Goal: Transaction & Acquisition: Purchase product/service

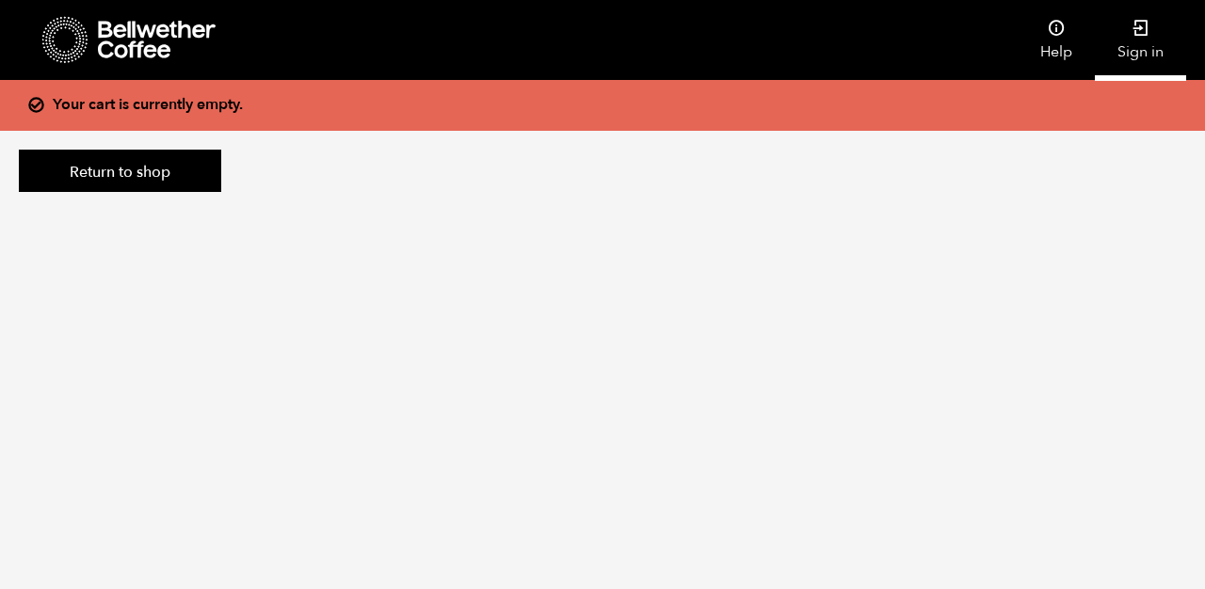
click at [1146, 35] on icon at bounding box center [1140, 28] width 19 height 19
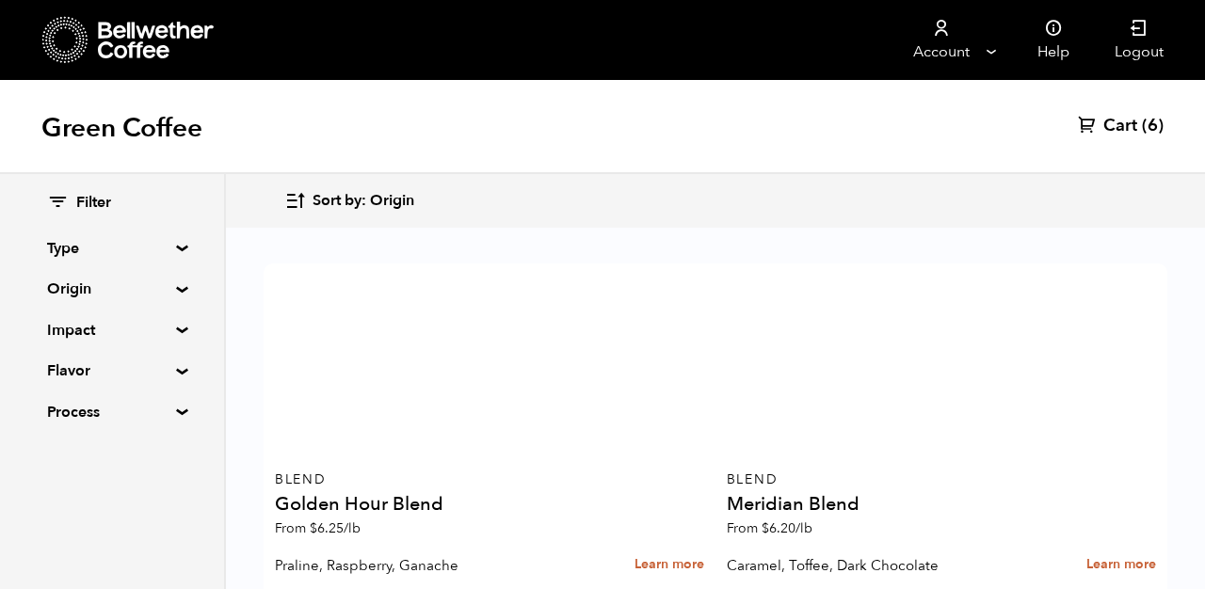
scroll to position [2060, 0]
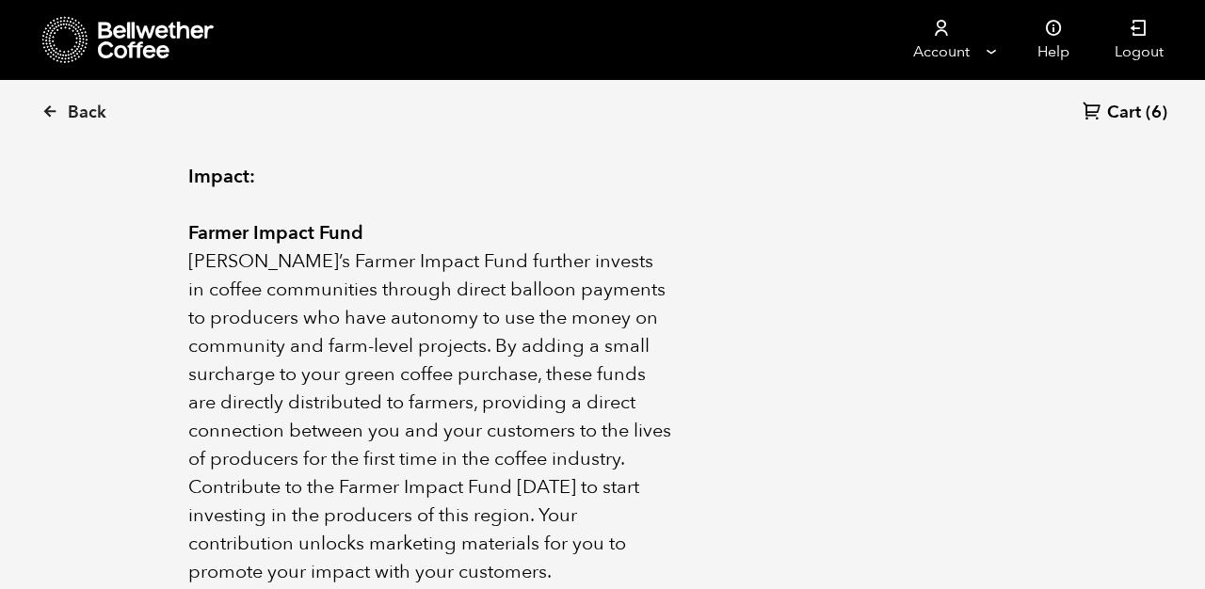
scroll to position [1143, 0]
click at [1125, 118] on span "Cart" at bounding box center [1124, 113] width 34 height 23
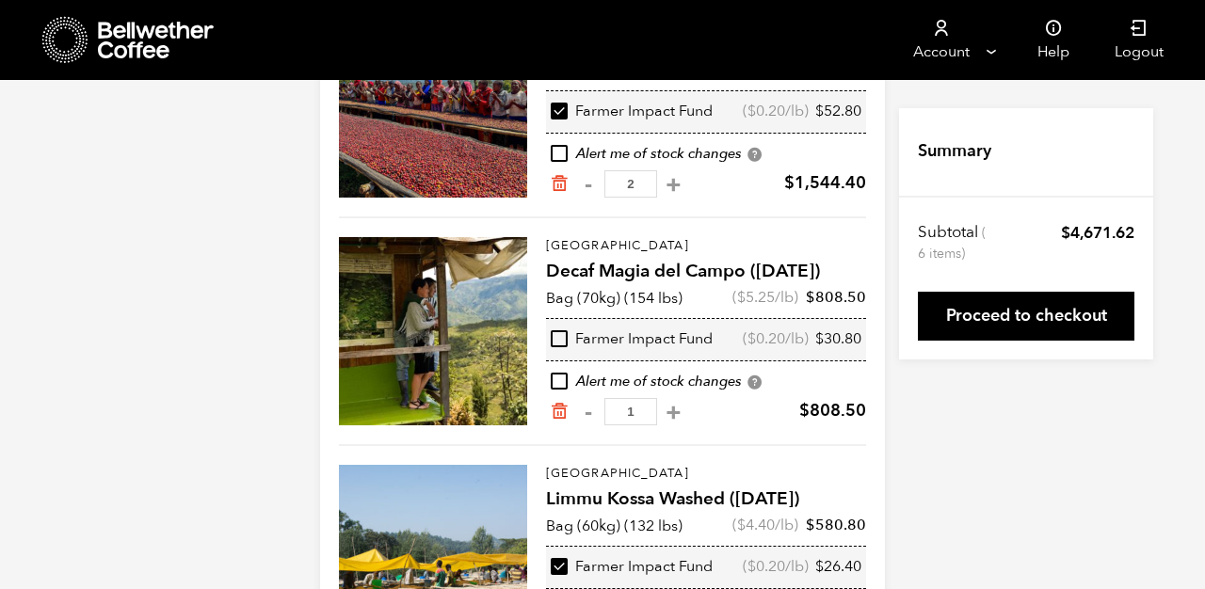
scroll to position [289, 0]
click at [563, 340] on input "checkbox" at bounding box center [559, 338] width 17 height 17
checkbox input "true"
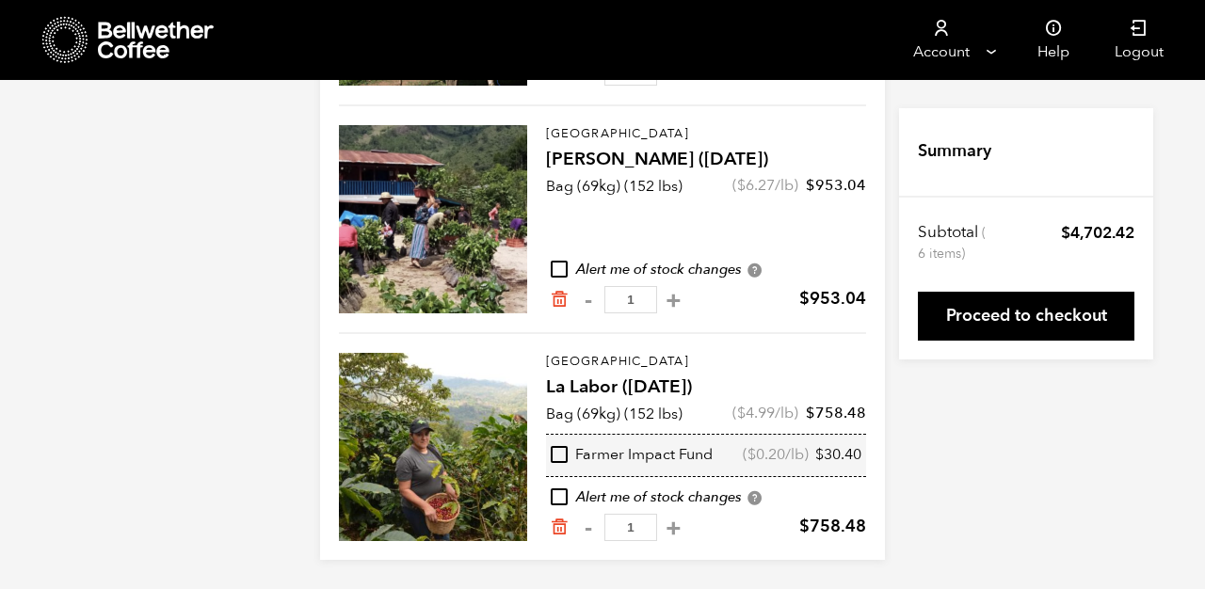
scroll to position [857, 0]
click at [558, 452] on input "checkbox" at bounding box center [559, 454] width 17 height 17
checkbox input "true"
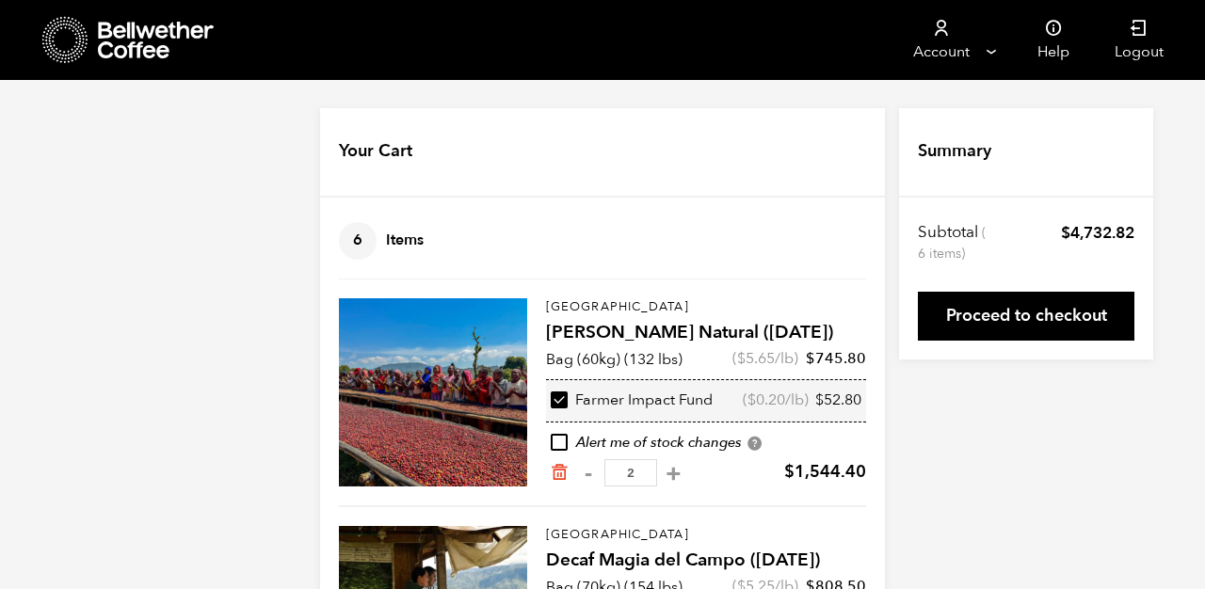
scroll to position [0, 0]
click at [158, 43] on icon at bounding box center [157, 41] width 118 height 38
